Goal: Transaction & Acquisition: Purchase product/service

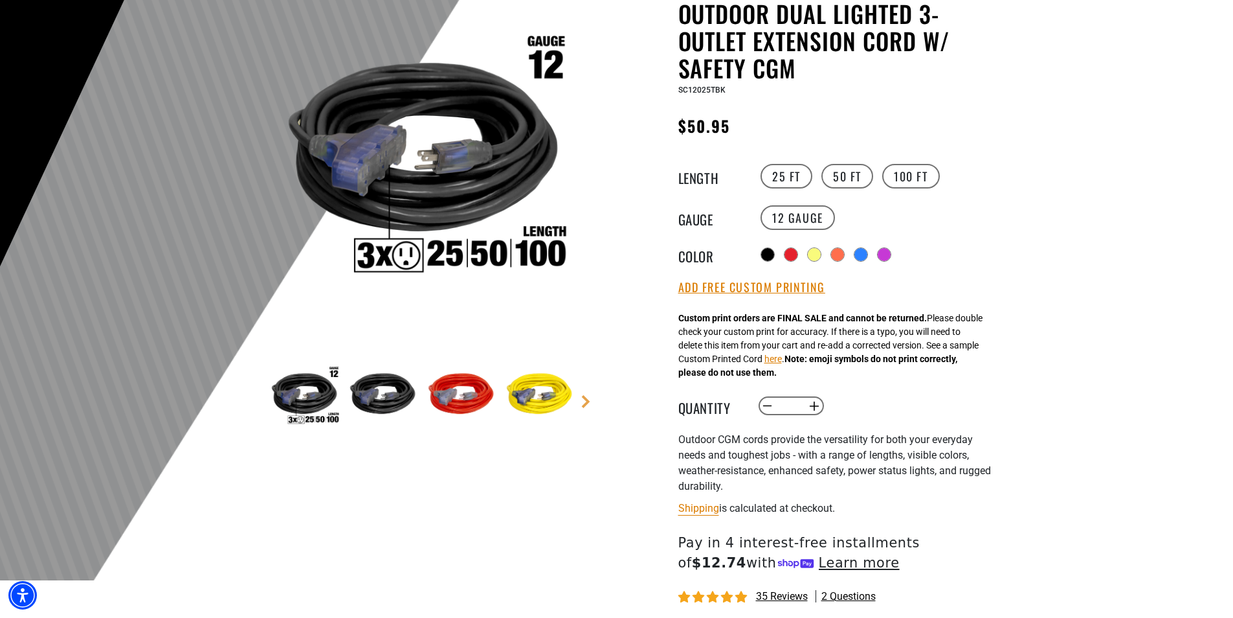
scroll to position [194, 0]
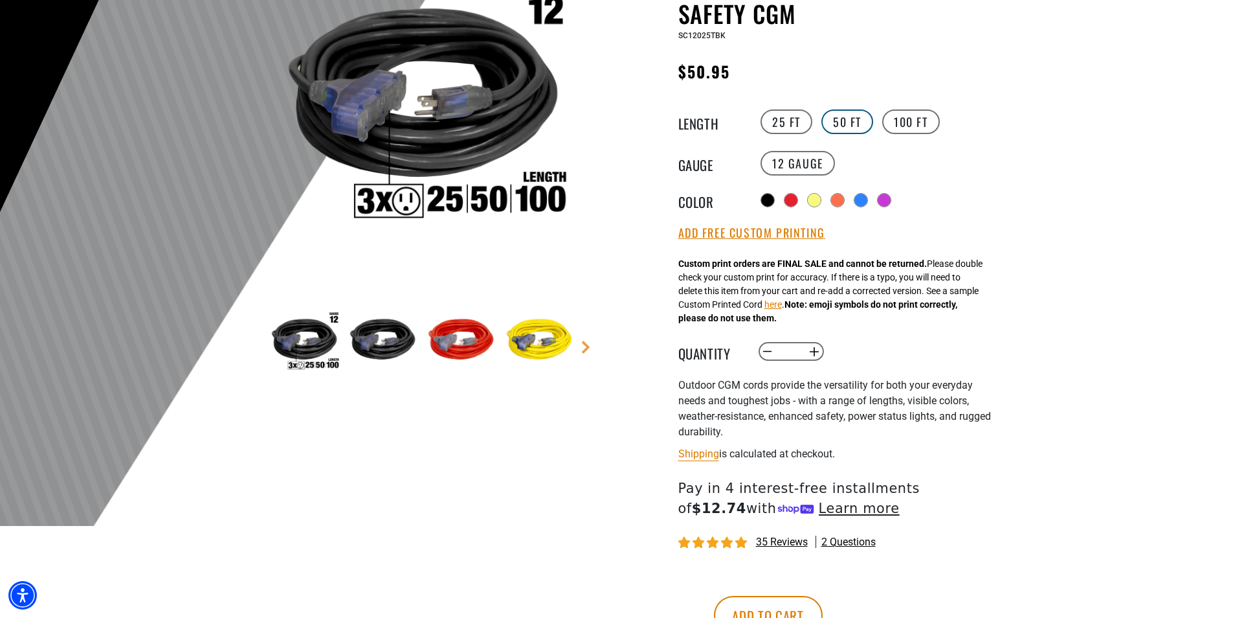
click at [832, 117] on label "50 FT" at bounding box center [848, 121] width 52 height 25
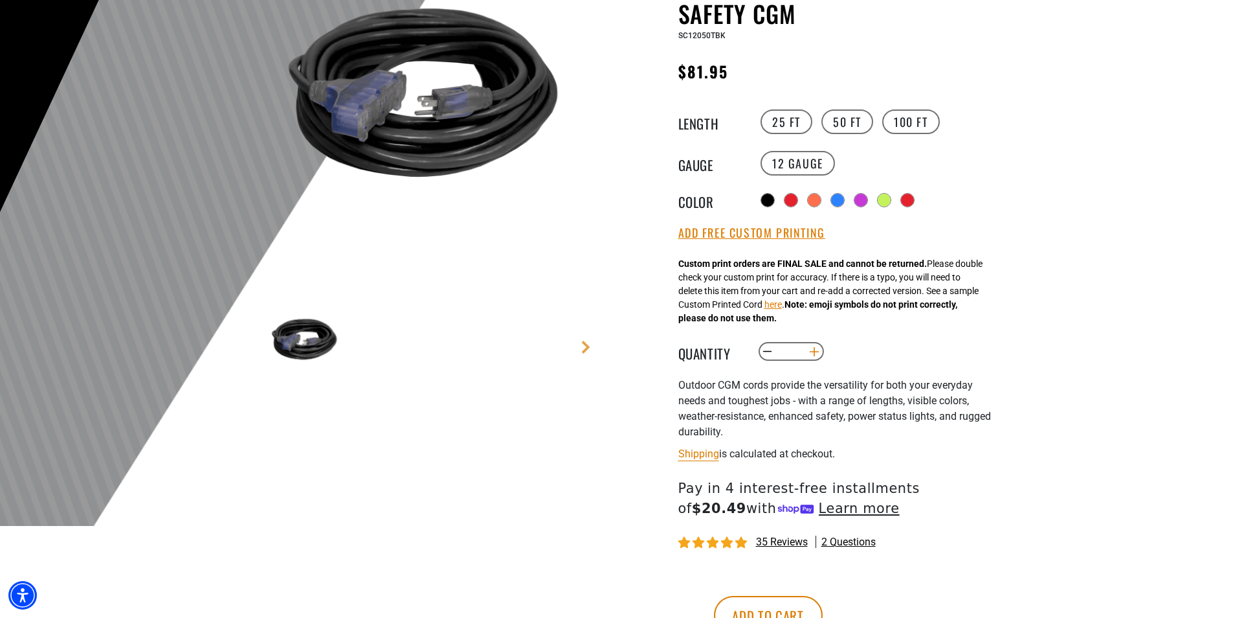
click at [813, 352] on button "Increase quantity for Outdoor Dual Lighted 3-Outlet Extension Cord w/ Safety CGM" at bounding box center [814, 352] width 20 height 22
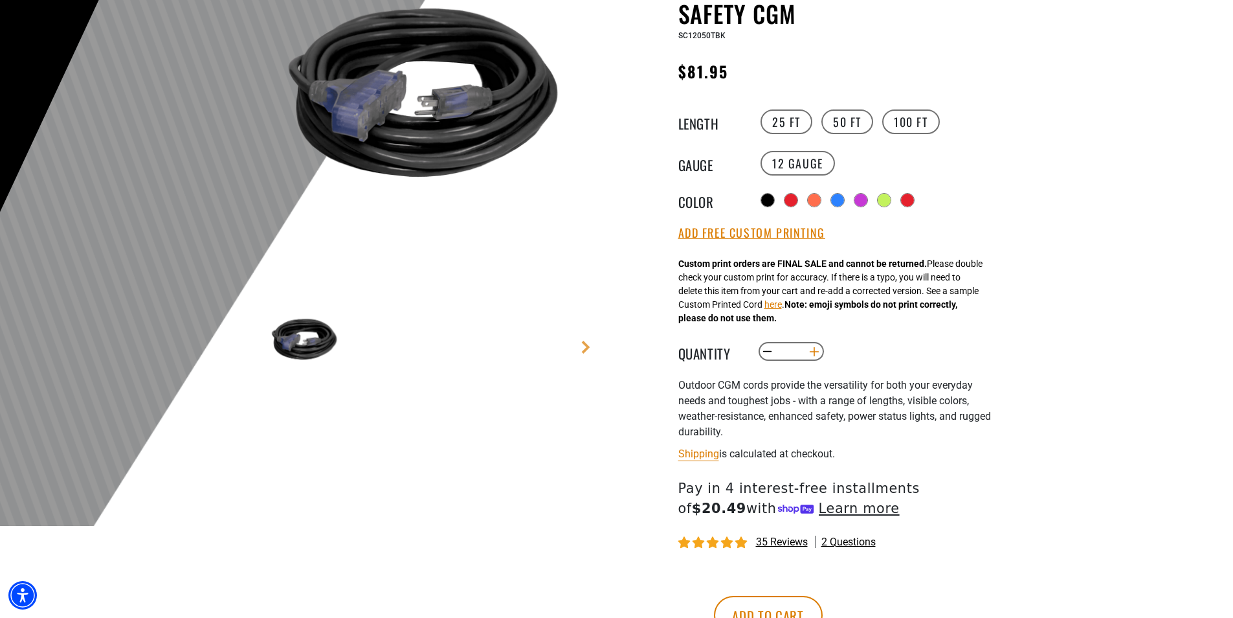
click at [813, 352] on button "Increase quantity for Outdoor Dual Lighted 3-Outlet Extension Cord w/ Safety CGM" at bounding box center [814, 352] width 20 height 22
type input "**"
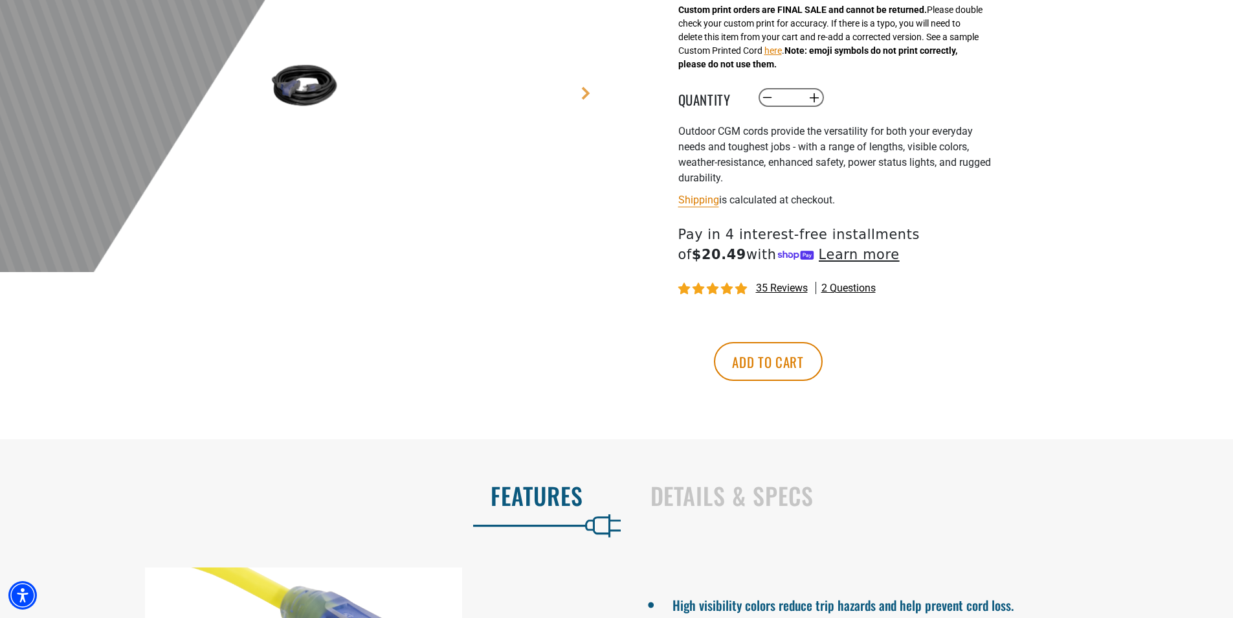
scroll to position [453, 0]
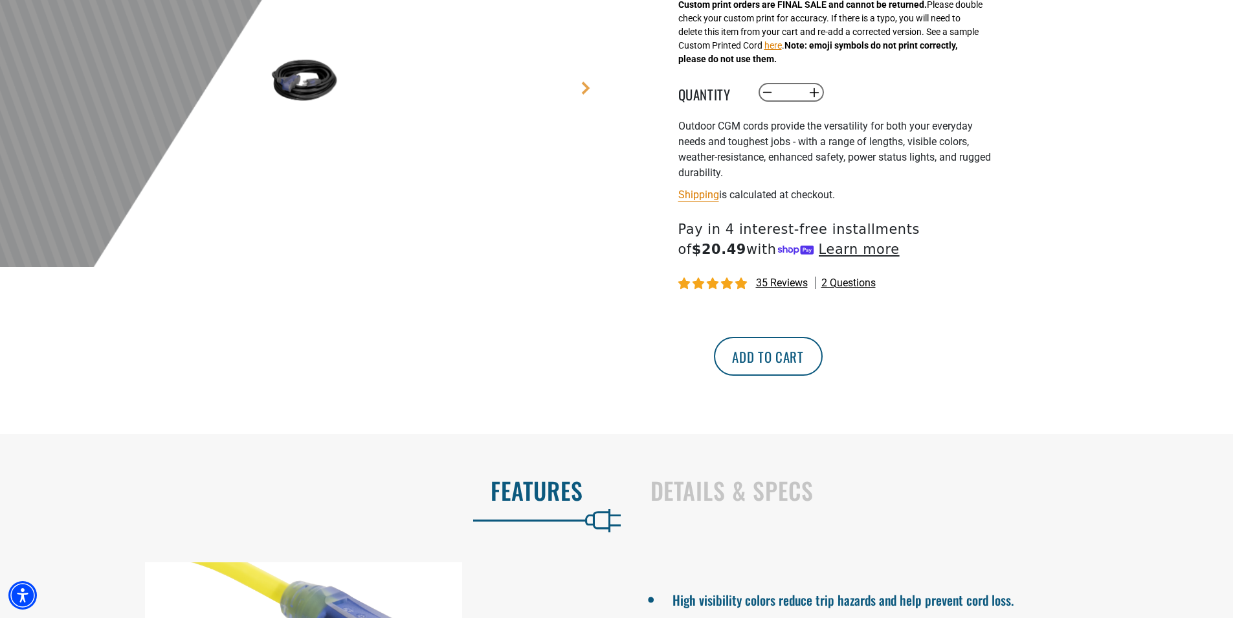
click at [823, 363] on button "Add to cart" at bounding box center [768, 356] width 109 height 39
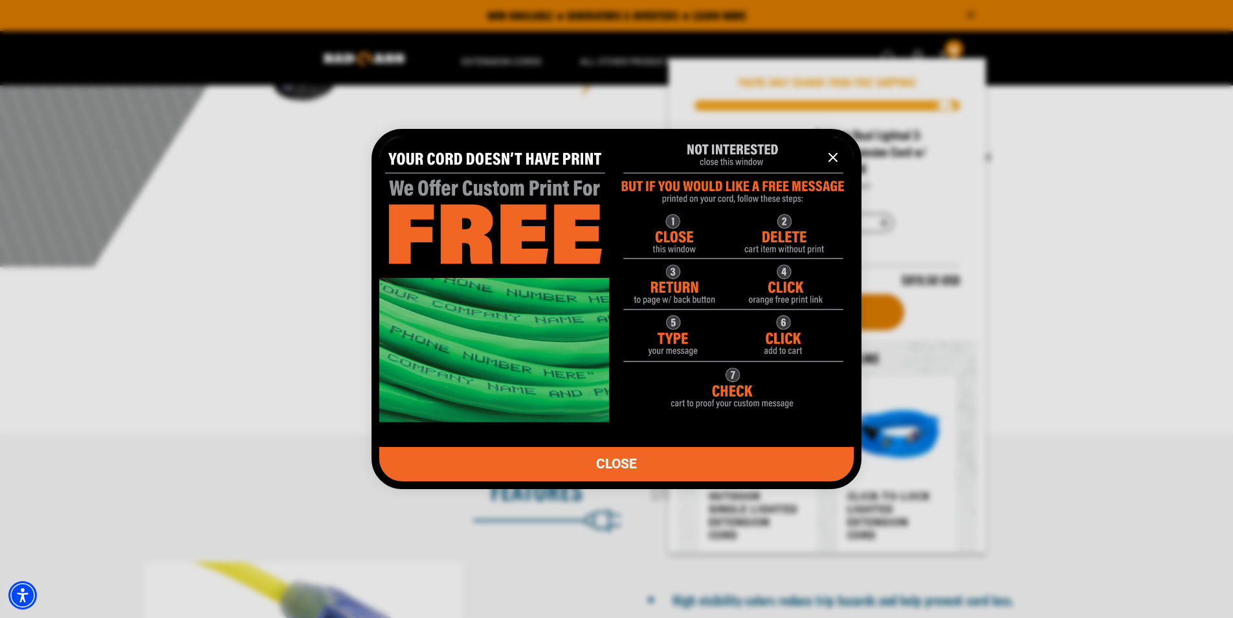
click at [836, 151] on icon "information" at bounding box center [834, 158] width 16 height 16
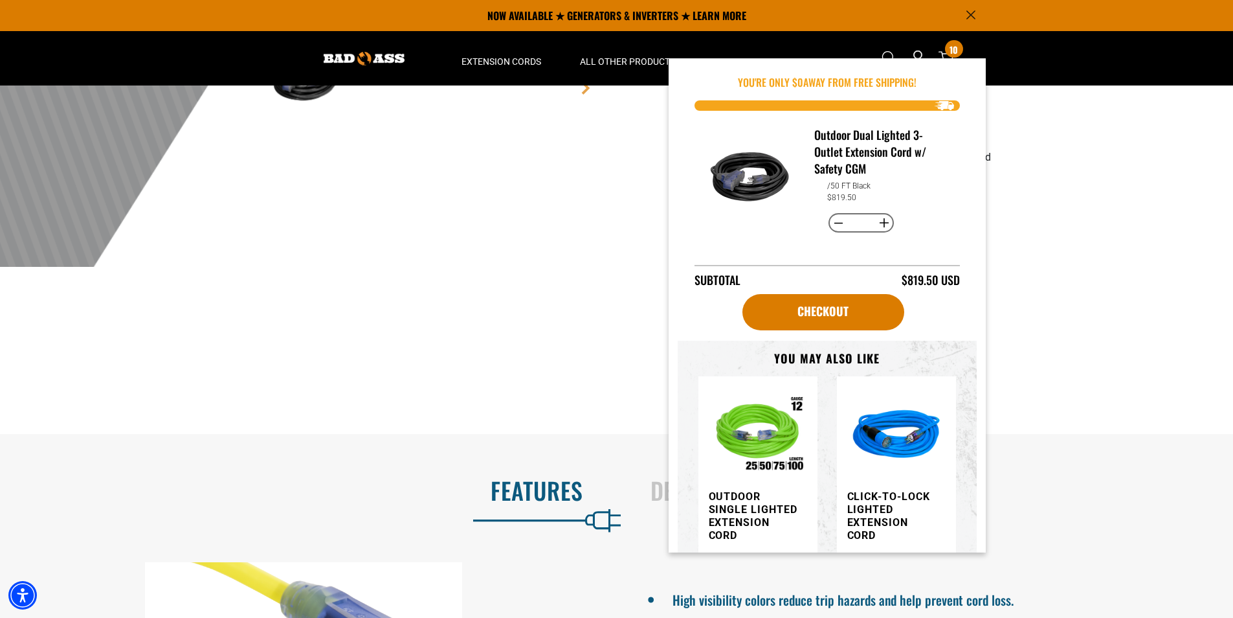
click at [834, 216] on button "Decrease quantity for Outdoor Dual Lighted 3-Outlet Extension Cord w/ Safety CGM" at bounding box center [839, 223] width 20 height 22
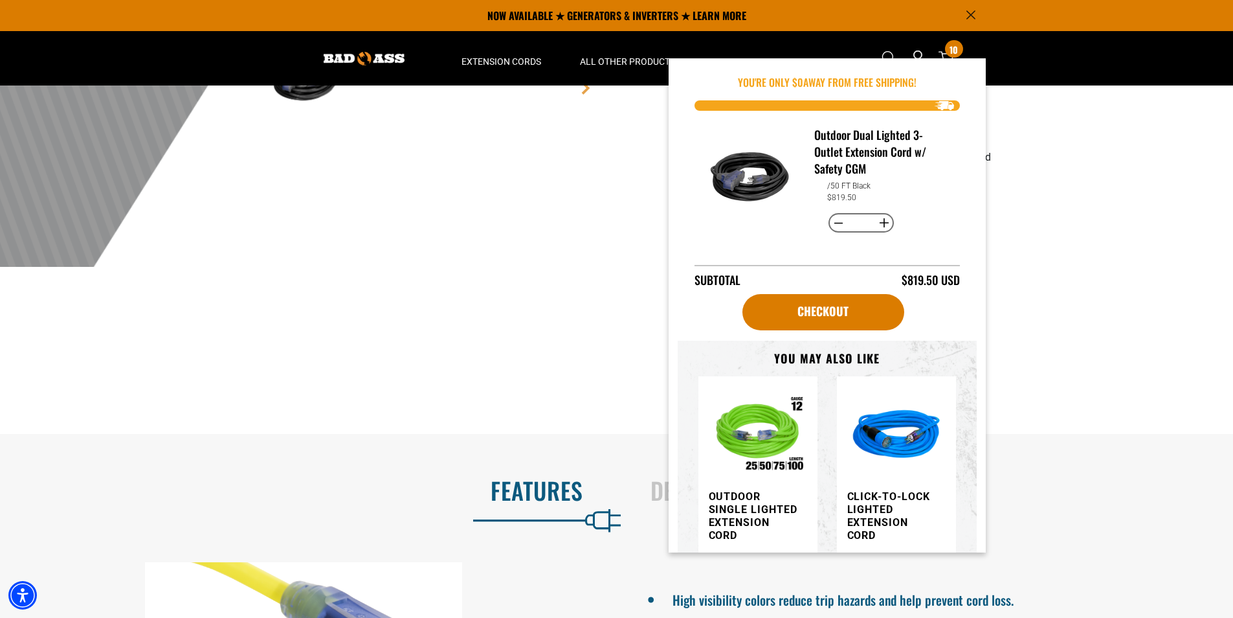
click at [834, 216] on button "Decrease quantity for Outdoor Dual Lighted 3-Outlet Extension Cord w/ Safety CGM" at bounding box center [839, 223] width 20 height 22
click at [834, 217] on button "Decrease quantity for Outdoor Dual Lighted 3-Outlet Extension Cord w/ Safety CGM" at bounding box center [839, 223] width 20 height 22
click at [834, 218] on button "Decrease quantity for Outdoor Dual Lighted 3-Outlet Extension Cord w/ Safety CGM" at bounding box center [839, 223] width 20 height 22
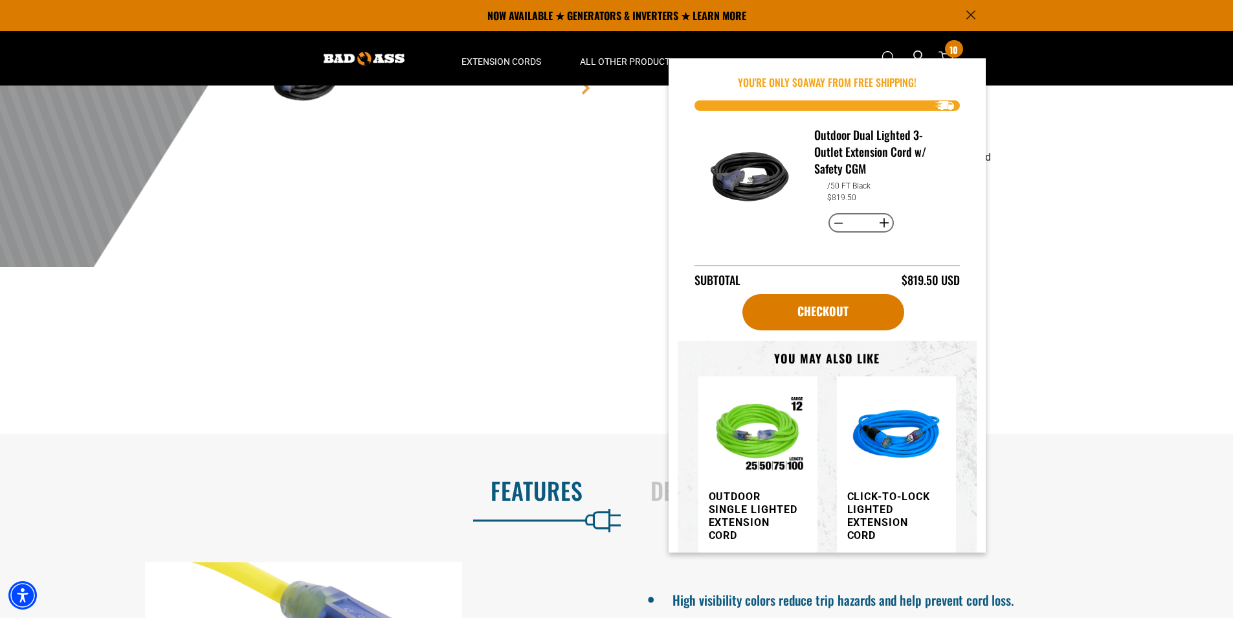
type input "*"
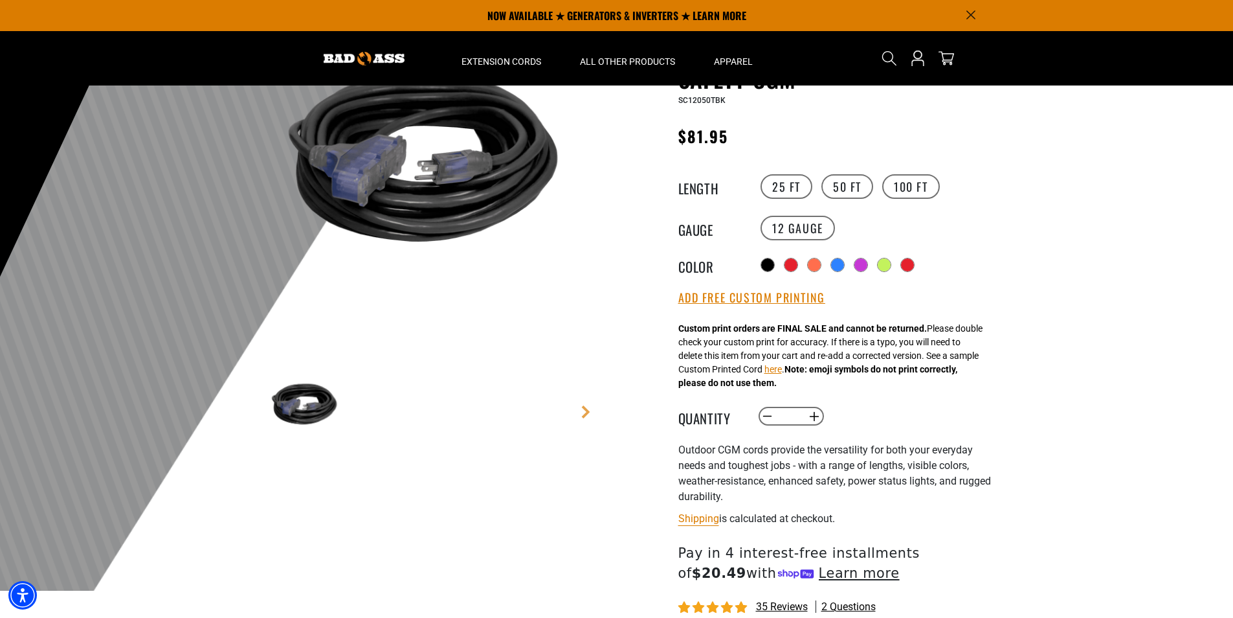
scroll to position [65, 0]
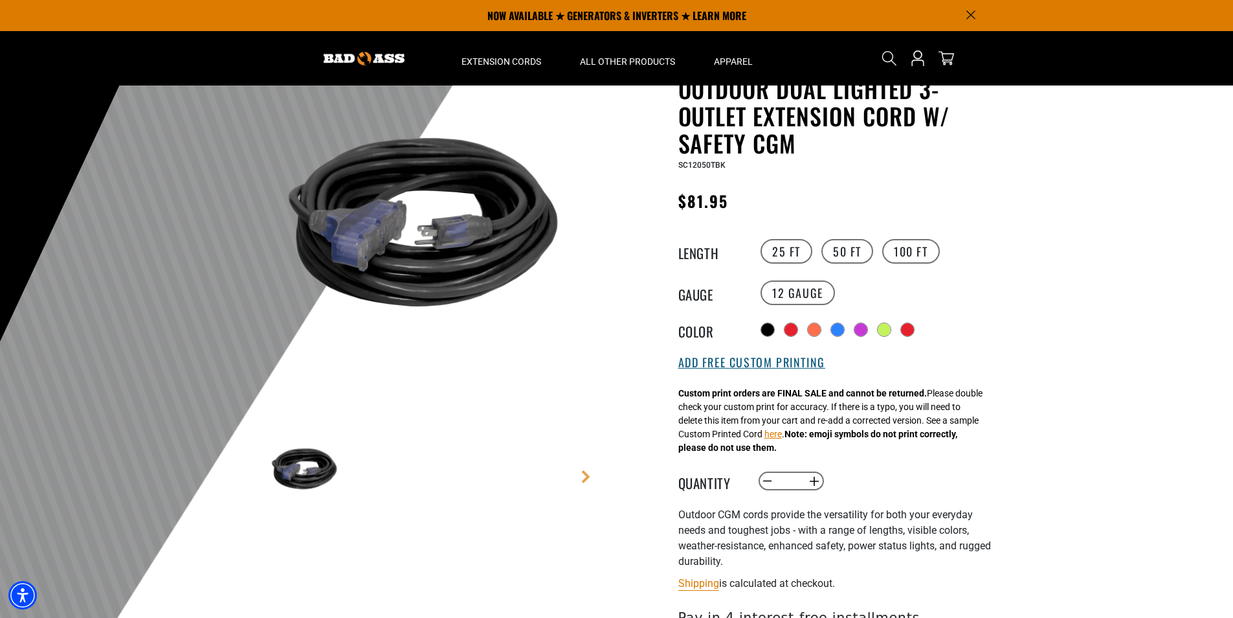
click at [744, 366] on button "Add Free Custom Printing" at bounding box center [752, 362] width 147 height 14
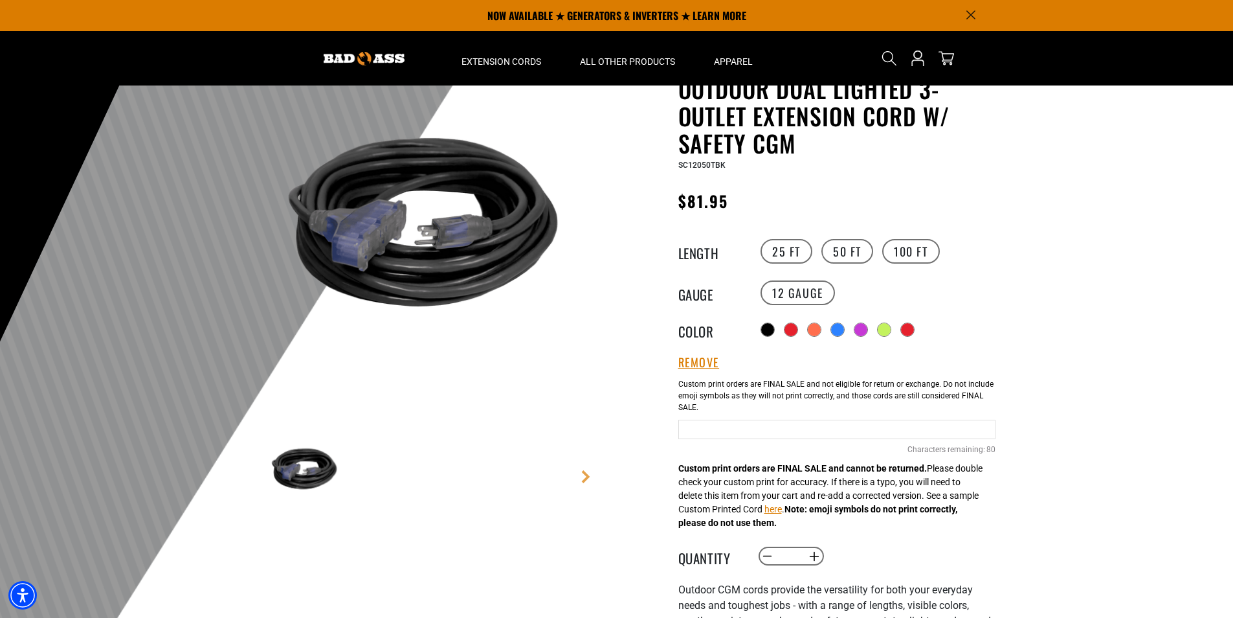
click at [727, 432] on input "Black Cables" at bounding box center [837, 429] width 317 height 19
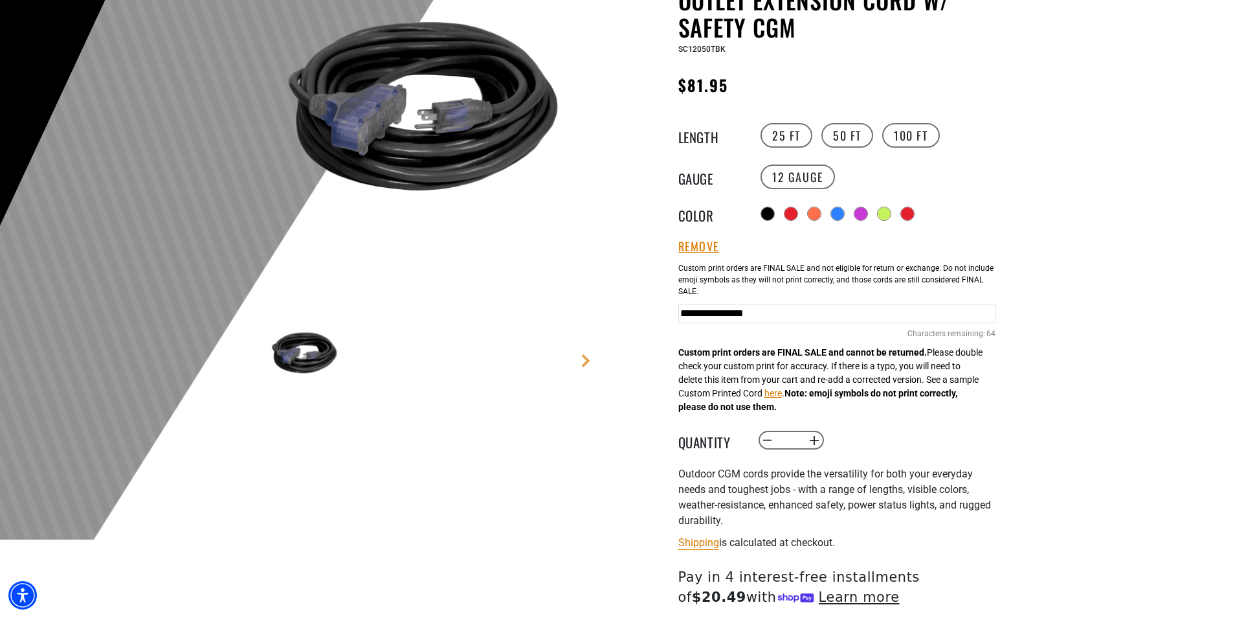
scroll to position [194, 0]
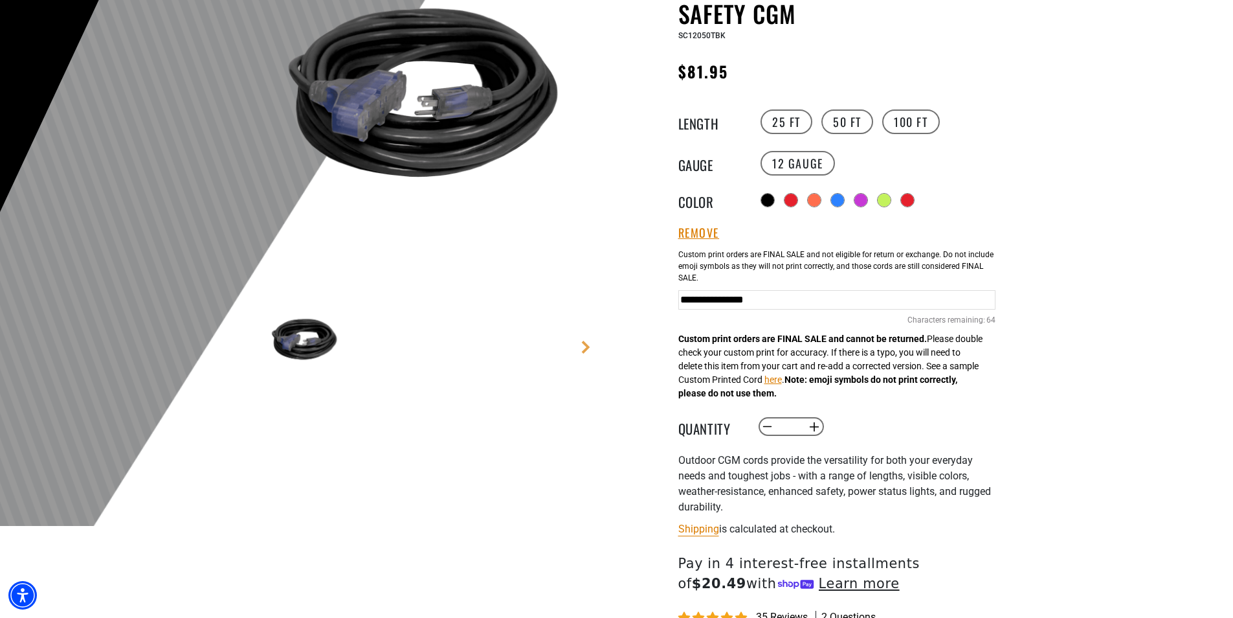
type input "**********"
click at [954, 399] on div "Custom print orders are FINAL SALE and cannot be returned. Please double check …" at bounding box center [831, 328] width 304 height 143
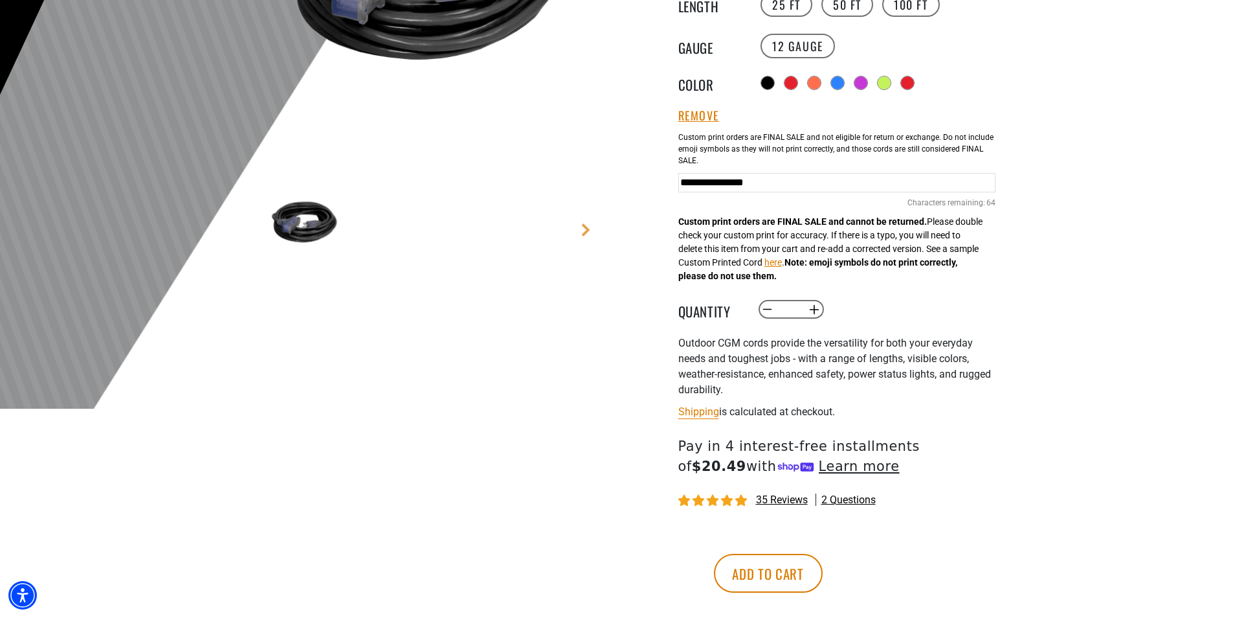
scroll to position [324, 0]
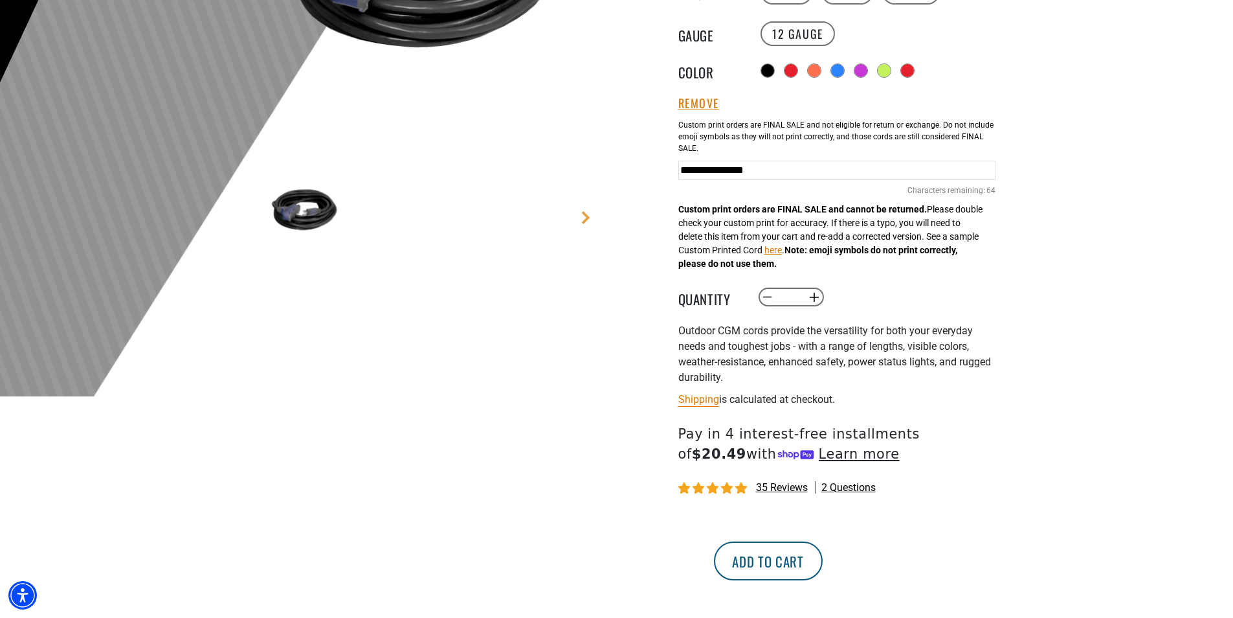
click at [823, 555] on button "Add to cart" at bounding box center [768, 560] width 109 height 39
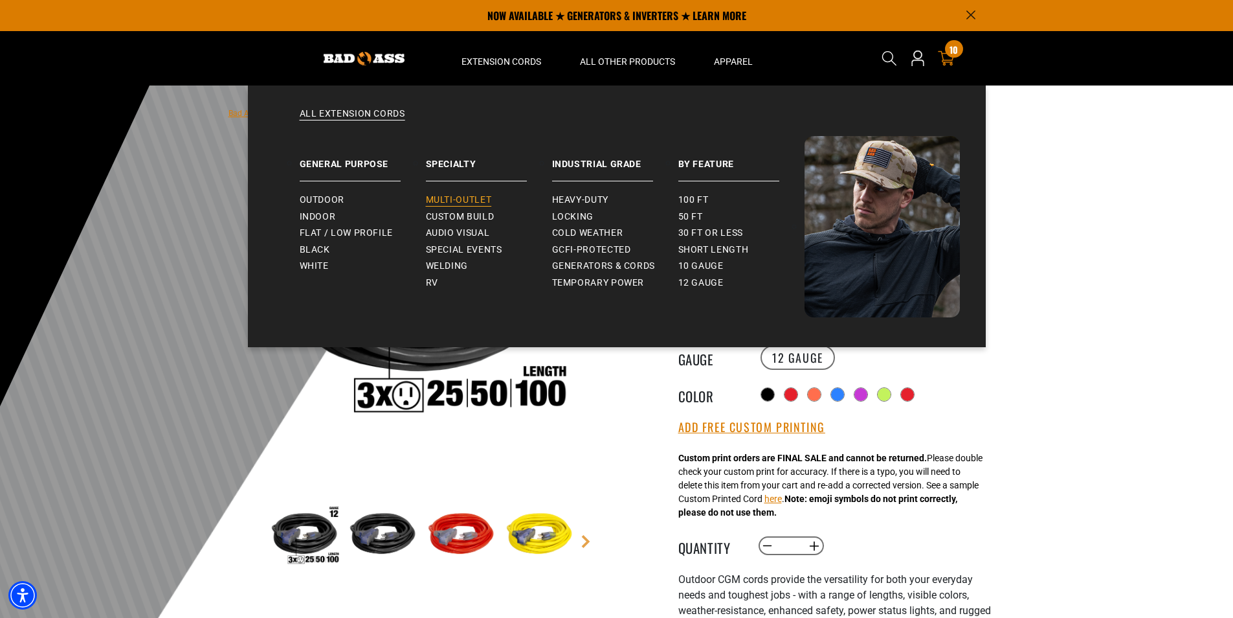
click at [474, 195] on span "Multi-Outlet" at bounding box center [459, 200] width 66 height 12
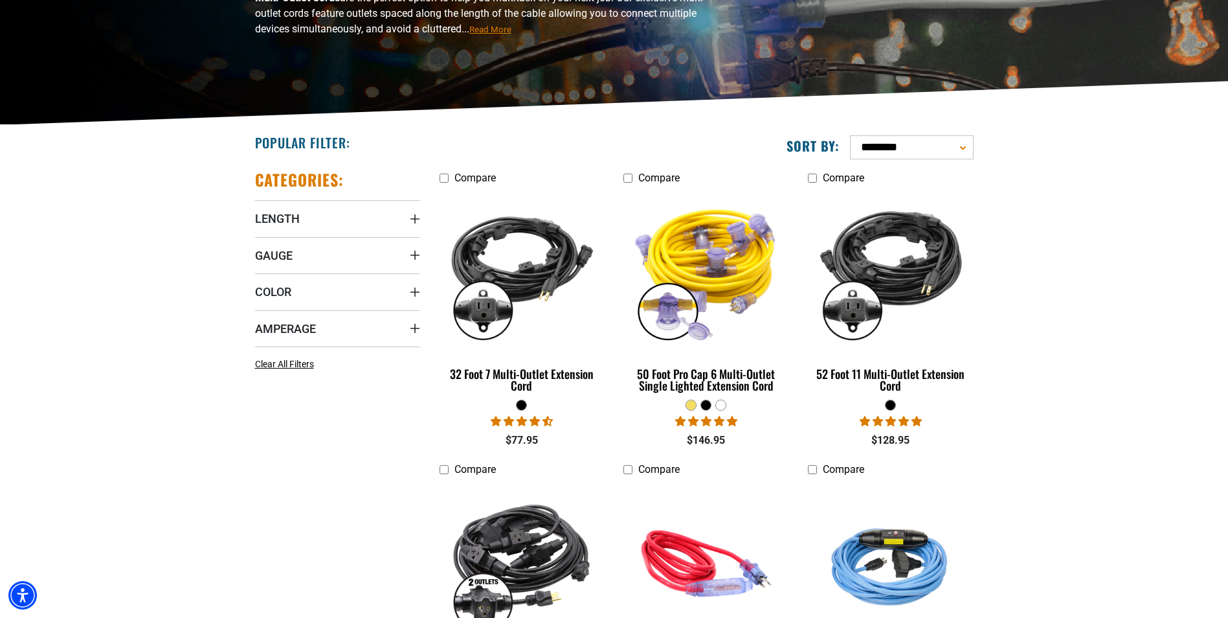
scroll to position [259, 0]
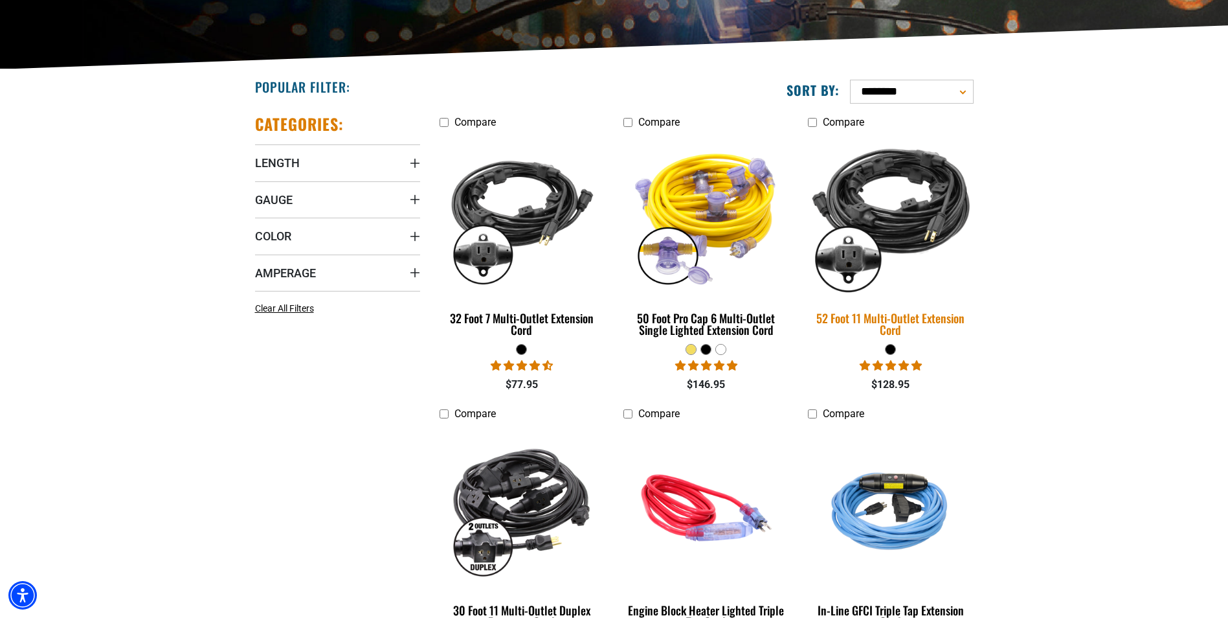
click at [891, 326] on div "52 Foot 11 Multi-Outlet Extension Cord" at bounding box center [890, 323] width 165 height 23
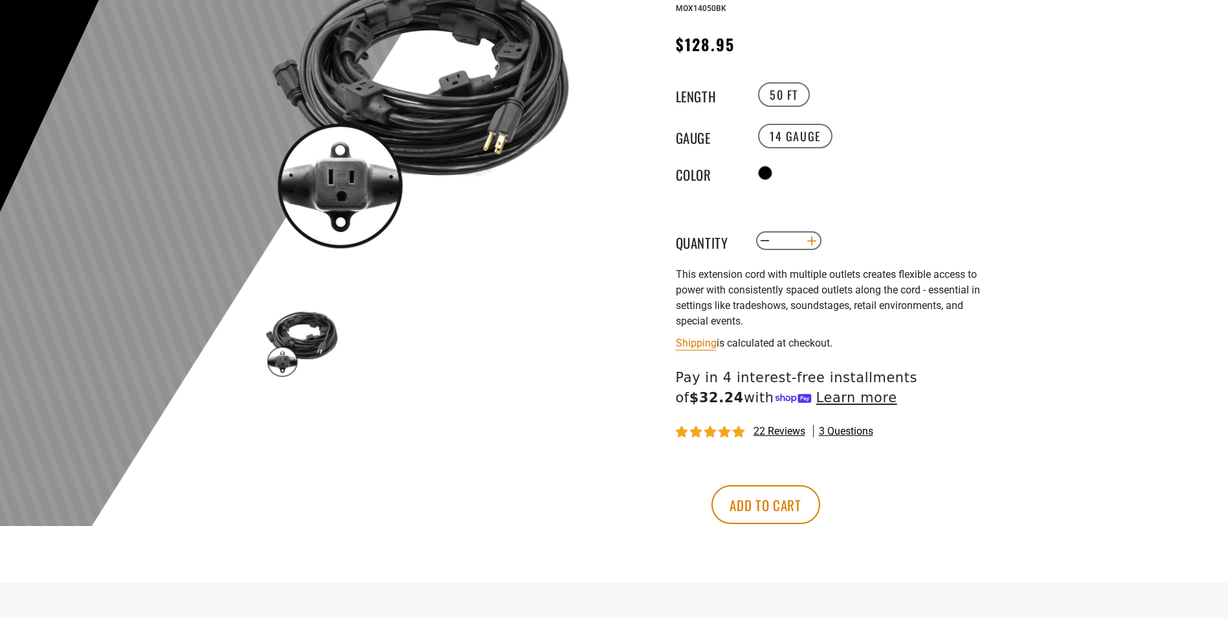
click at [815, 236] on button "Increase quantity for 52 Foot 11 Multi-Outlet Extension Cord" at bounding box center [812, 241] width 20 height 22
type input "*"
click at [820, 504] on button "Add to cart" at bounding box center [766, 504] width 109 height 39
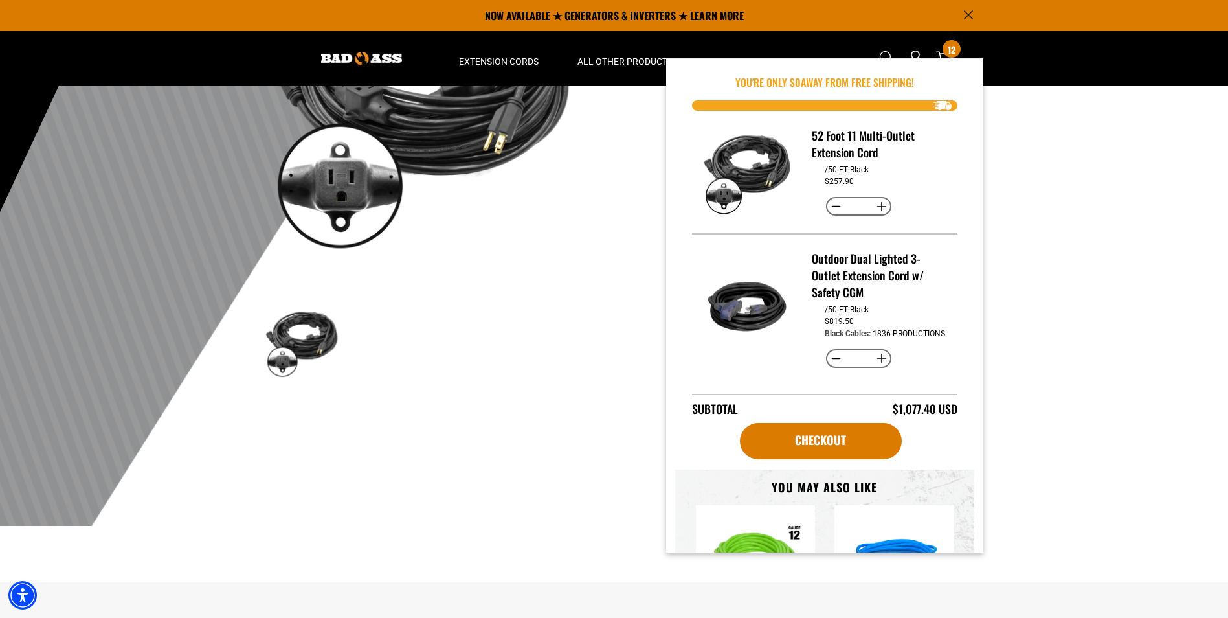
click at [831, 368] on button "Decrease quantity for Outdoor Dual Lighted 3-Outlet Extension Cord w/ Safety CGM" at bounding box center [836, 359] width 20 height 22
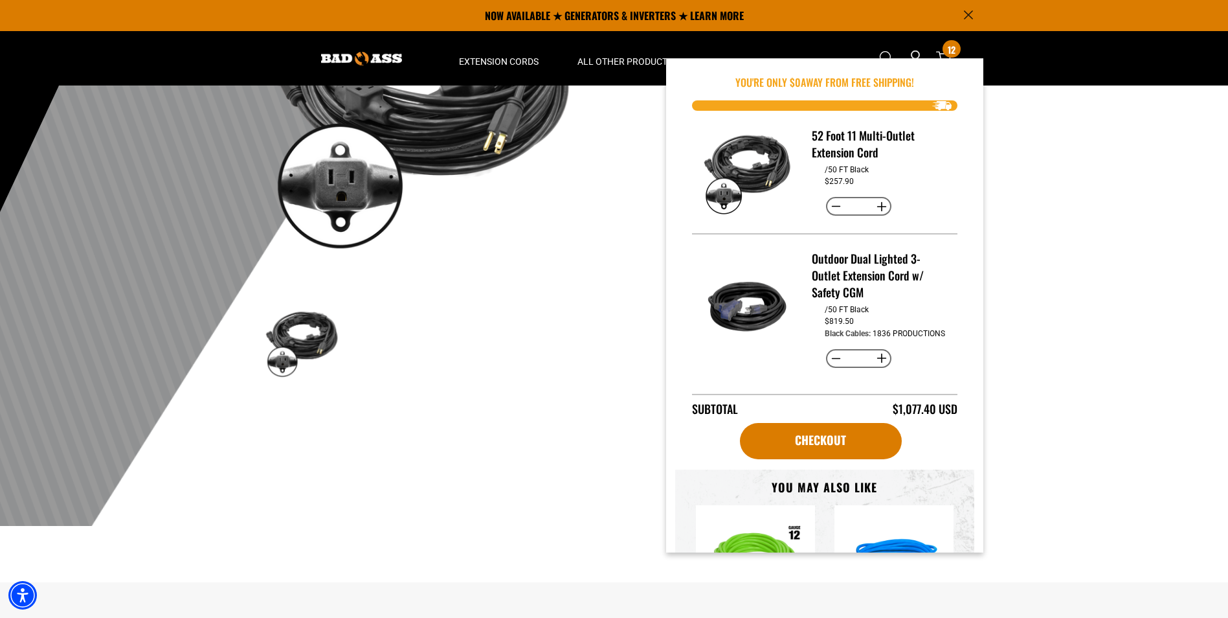
click at [831, 368] on button "Decrease quantity for Outdoor Dual Lighted 3-Outlet Extension Cord w/ Safety CGM" at bounding box center [836, 359] width 20 height 22
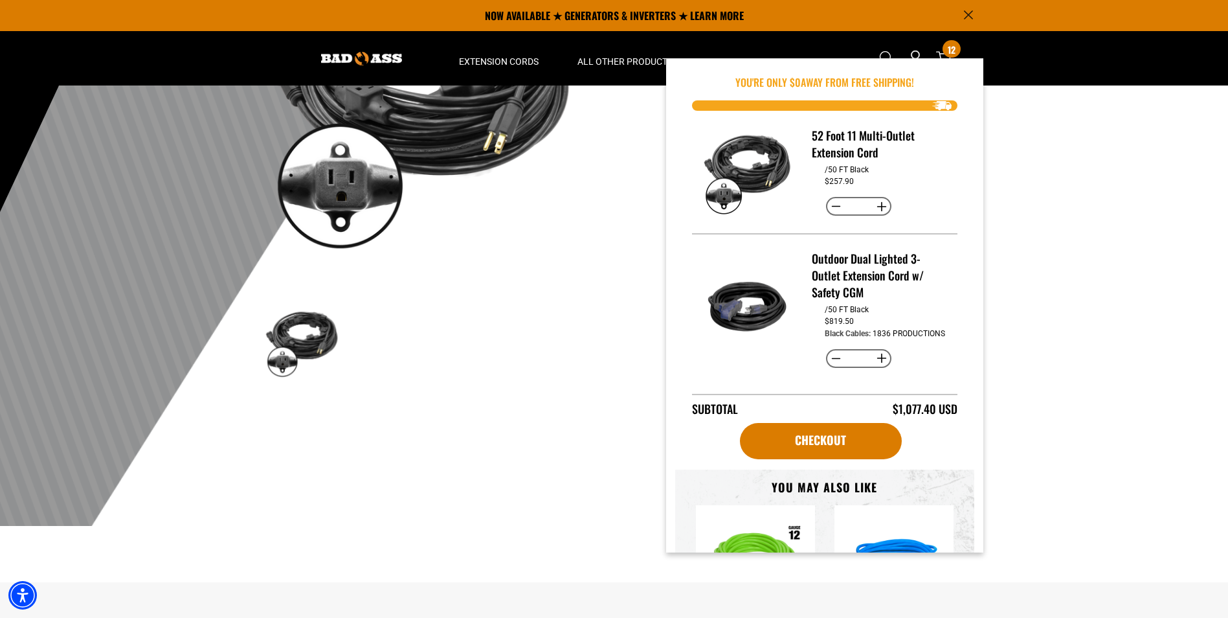
type input "*"
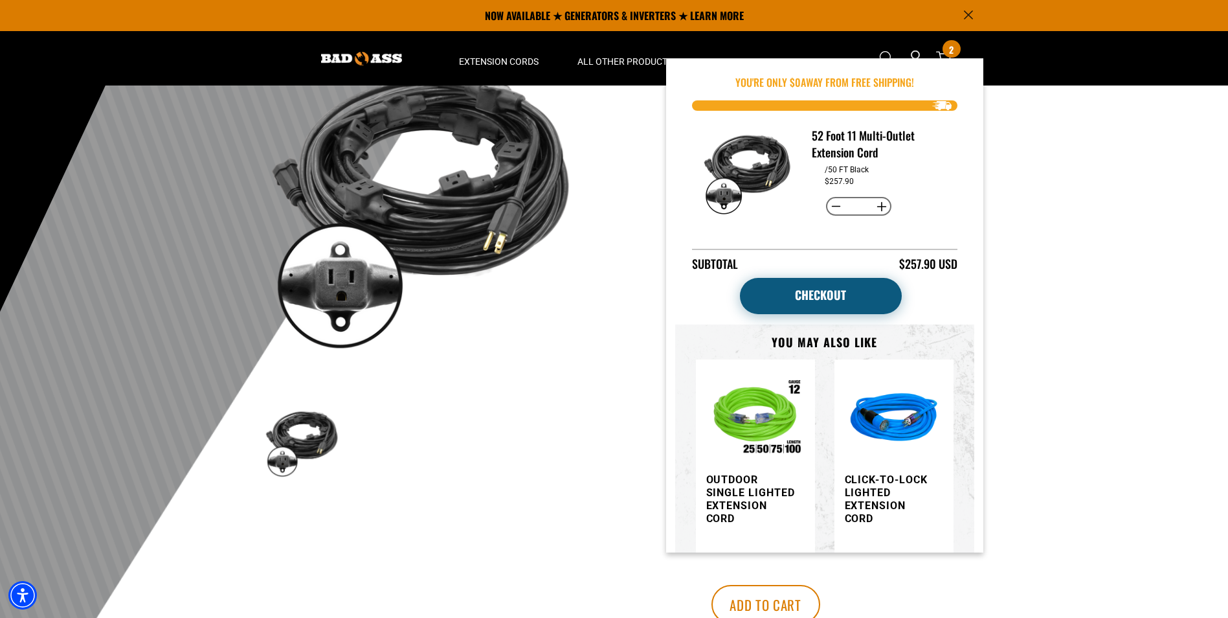
scroll to position [65, 0]
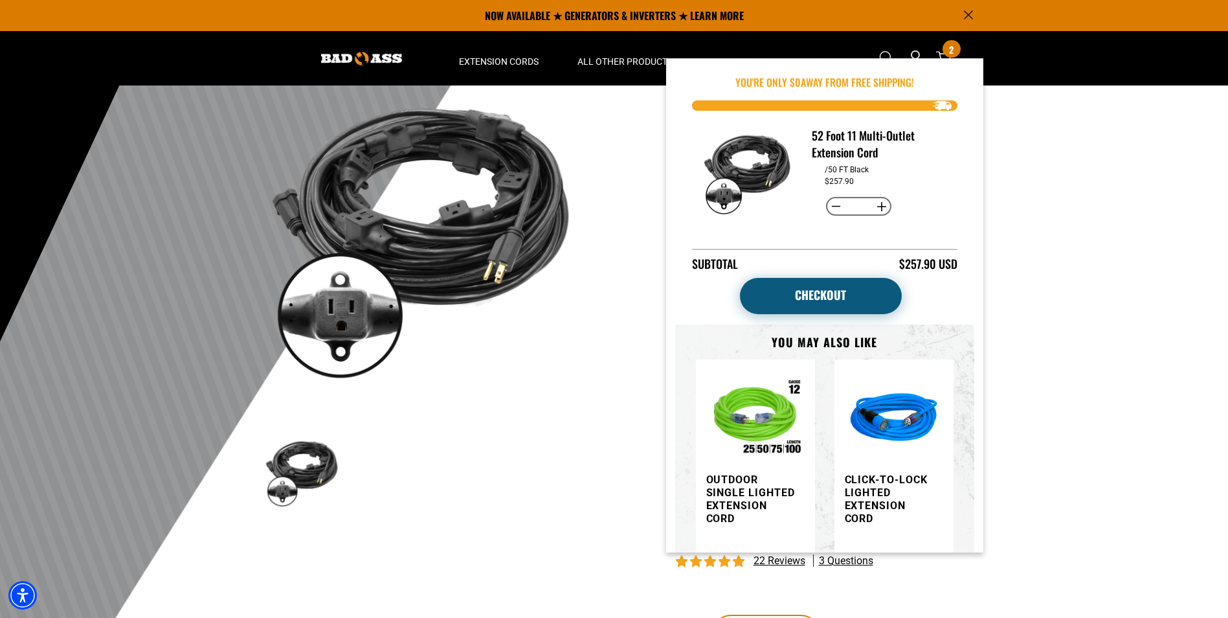
click at [837, 292] on link "Checkout" at bounding box center [821, 296] width 162 height 36
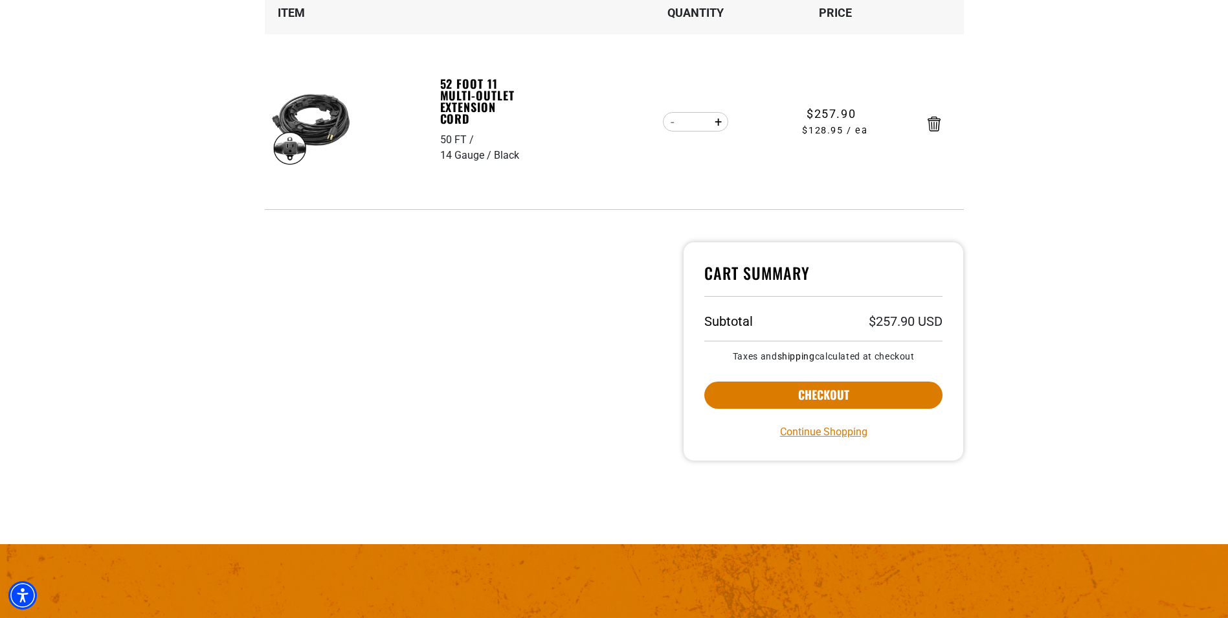
scroll to position [259, 0]
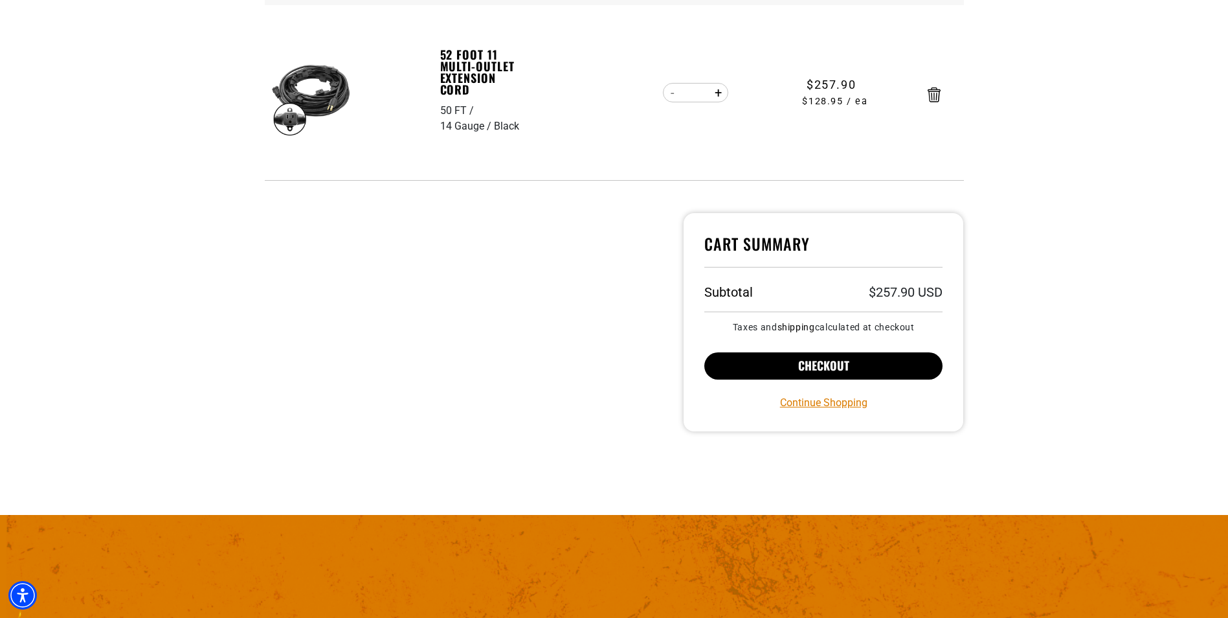
click at [886, 376] on button "Checkout" at bounding box center [823, 365] width 239 height 27
